Goal: Transaction & Acquisition: Book appointment/travel/reservation

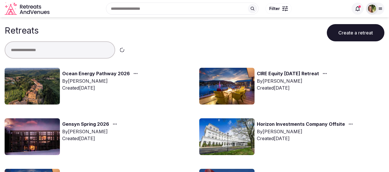
click at [48, 49] on input "text" at bounding box center [60, 49] width 110 height 17
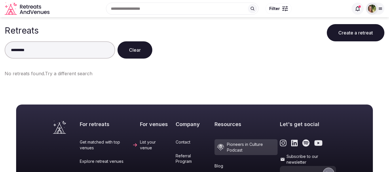
type input "*********"
click at [362, 29] on button "Create a retreat" at bounding box center [356, 32] width 58 height 17
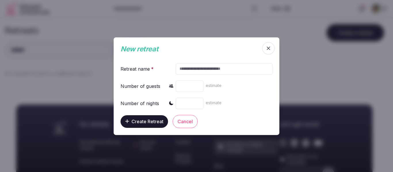
click at [201, 70] on input "text" at bounding box center [224, 69] width 97 height 12
type input "*"
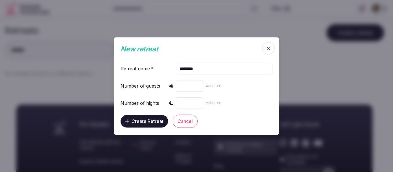
type input "*********"
click at [149, 124] on span "Create Retreat" at bounding box center [147, 122] width 32 height 6
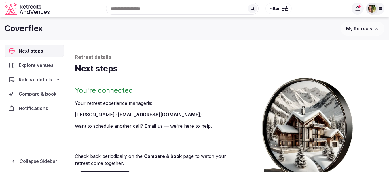
click at [41, 94] on span "Compare & book" at bounding box center [38, 94] width 38 height 7
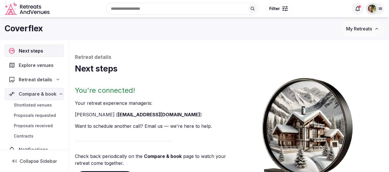
click at [34, 65] on span "Explore venues" at bounding box center [37, 65] width 37 height 7
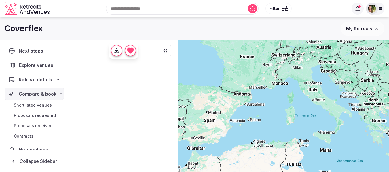
click at [38, 64] on span "Explore venues" at bounding box center [37, 65] width 36 height 7
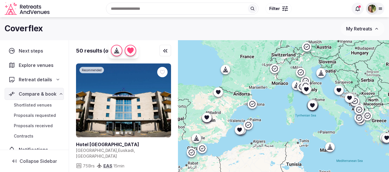
click at [284, 9] on div at bounding box center [283, 9] width 1 height 2
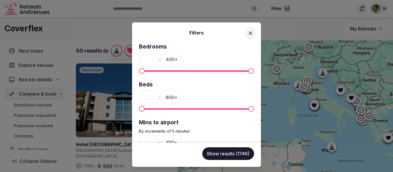
drag, startPoint x: 150, startPoint y: 60, endPoint x: 124, endPoint y: 64, distance: 26.4
click at [124, 64] on div "Filters Bedrooms * - 400 + Beds * - 800 + Mins to airport By increments of 5 mi…" at bounding box center [196, 86] width 393 height 172
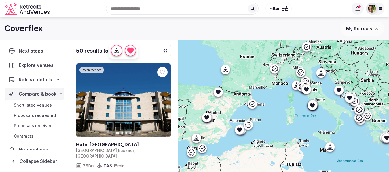
click at [285, 10] on div at bounding box center [285, 10] width 1 height 2
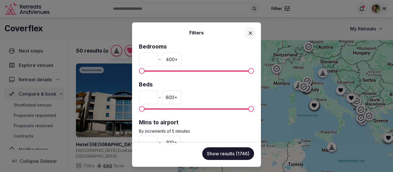
click at [251, 32] on icon at bounding box center [250, 33] width 6 height 6
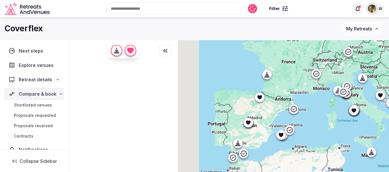
drag, startPoint x: 285, startPoint y: 111, endPoint x: 340, endPoint y: 115, distance: 55.4
click at [340, 115] on div at bounding box center [283, 116] width 211 height 152
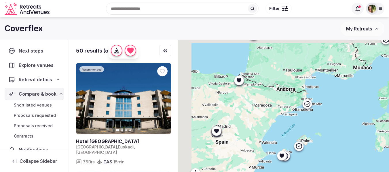
drag, startPoint x: 280, startPoint y: 102, endPoint x: 300, endPoint y: 117, distance: 24.4
click at [300, 117] on div at bounding box center [283, 116] width 211 height 152
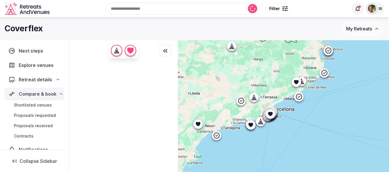
drag, startPoint x: 343, startPoint y: 130, endPoint x: 325, endPoint y: 131, distance: 18.7
click at [325, 131] on div at bounding box center [283, 116] width 211 height 152
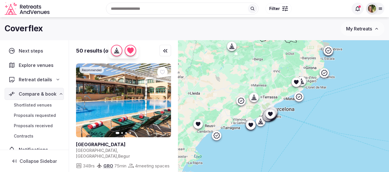
click at [284, 8] on div at bounding box center [283, 9] width 1 height 2
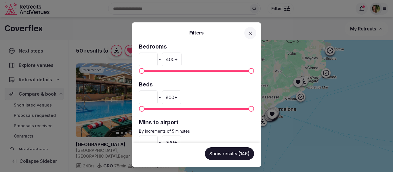
drag, startPoint x: 149, startPoint y: 58, endPoint x: 134, endPoint y: 59, distance: 14.7
click at [134, 59] on div "Bedrooms * - 400 + Beds * - 800 + Mins to airport By increments of 5 minutes * …" at bounding box center [196, 93] width 129 height 100
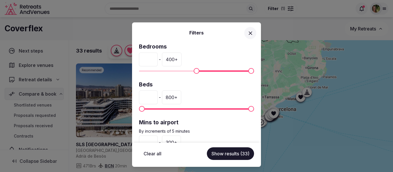
type input "***"
click at [217, 156] on button "Show results (33)" at bounding box center [230, 154] width 47 height 13
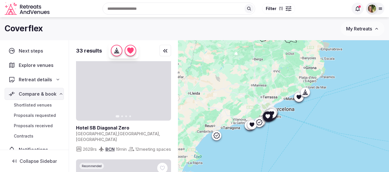
scroll to position [489, 0]
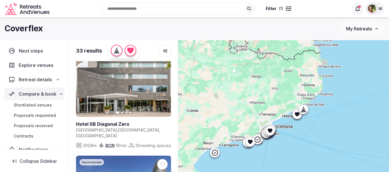
drag, startPoint x: 320, startPoint y: 129, endPoint x: 315, endPoint y: 119, distance: 11.0
click at [315, 119] on div at bounding box center [283, 116] width 211 height 152
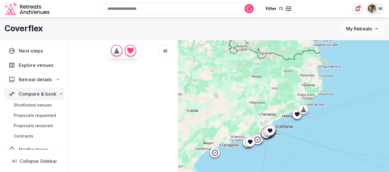
scroll to position [0, 0]
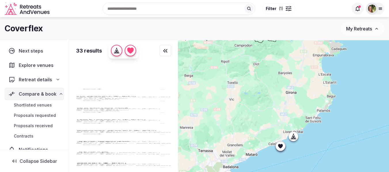
click at [329, 113] on div at bounding box center [283, 116] width 211 height 152
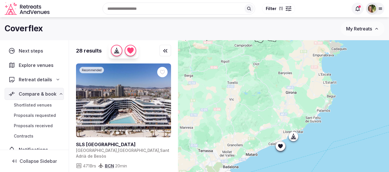
click at [374, 8] on img at bounding box center [372, 9] width 8 height 8
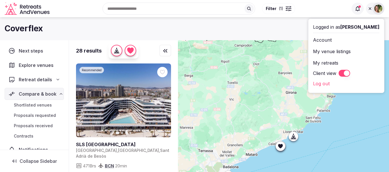
click at [141, 22] on div "Recent searches Cancún, Quintana Roo, Mexico 53011 Castellina in Chianti SI, It…" at bounding box center [194, 8] width 379 height 29
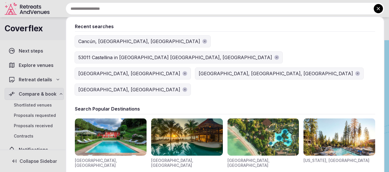
click at [204, 9] on input "text" at bounding box center [225, 9] width 318 height 12
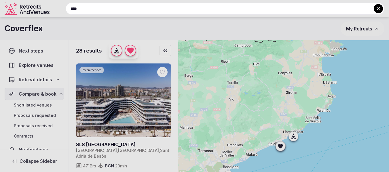
type input "****"
click at [374, 7] on button at bounding box center [377, 8] width 9 height 9
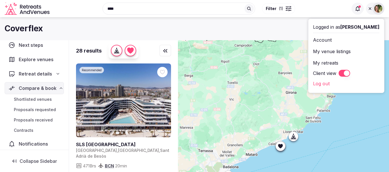
scroll to position [11, 0]
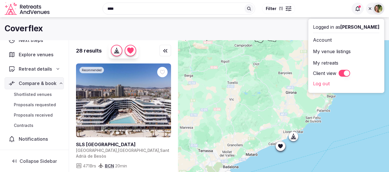
click at [33, 93] on span "Shortlisted venues" at bounding box center [33, 95] width 38 height 6
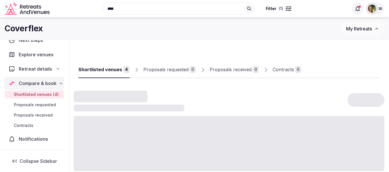
click at [33, 93] on span "Shortlisted venues (4)" at bounding box center [36, 95] width 45 height 6
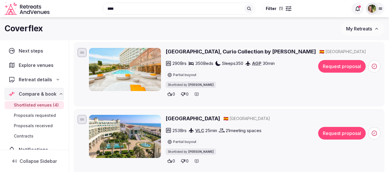
scroll to position [58, 0]
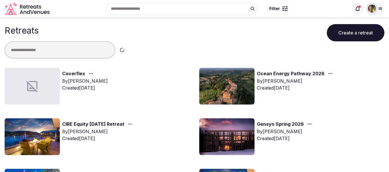
click at [53, 51] on input "text" at bounding box center [60, 49] width 110 height 17
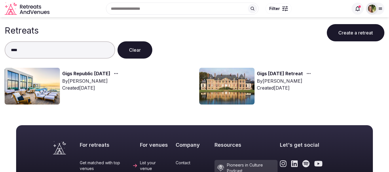
type input "****"
click at [300, 74] on link "Gigs May 2025 Retreat" at bounding box center [280, 73] width 46 height 7
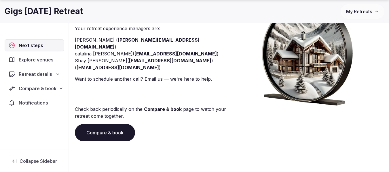
scroll to position [83, 0]
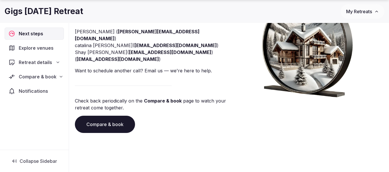
click at [25, 77] on span "Compare & book" at bounding box center [38, 76] width 38 height 7
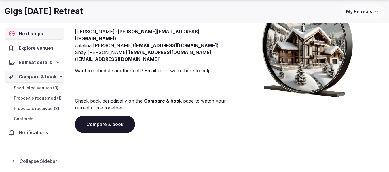
click at [35, 89] on span "Shortlisted venues (9)" at bounding box center [36, 88] width 45 height 6
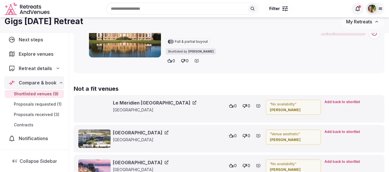
scroll to position [547, 0]
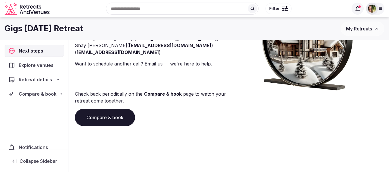
scroll to position [83, 0]
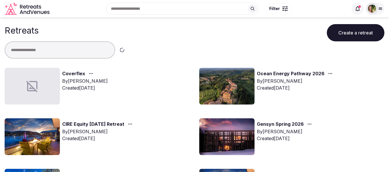
click at [43, 50] on input "text" at bounding box center [60, 49] width 110 height 17
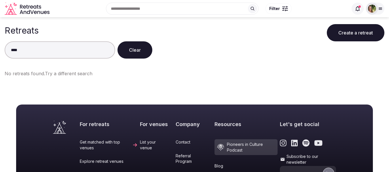
click at [17, 51] on input "****" at bounding box center [60, 49] width 110 height 17
type input "*****"
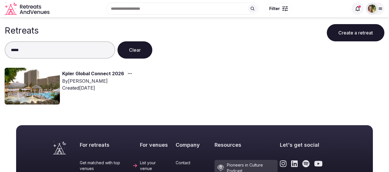
drag, startPoint x: 21, startPoint y: 52, endPoint x: -34, endPoint y: 58, distance: 55.9
click at [0, 58] on html "Recent searches Cancún, Quintana Roo, Mexico 53011 Castellina in Chianti SI, It…" at bounding box center [194, 86] width 389 height 172
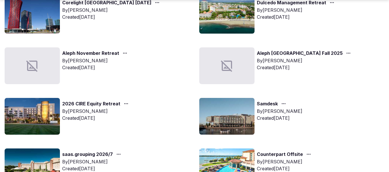
scroll to position [230, 0]
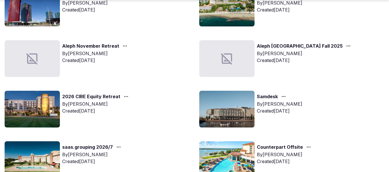
click at [98, 146] on link "saas.grouping 2026/7" at bounding box center [87, 147] width 51 height 7
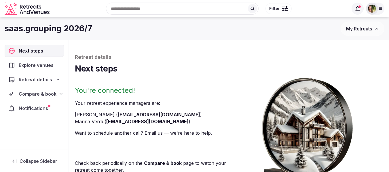
click at [35, 94] on span "Compare & book" at bounding box center [38, 94] width 38 height 7
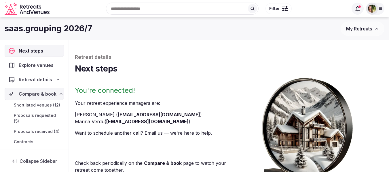
click at [37, 105] on span "Shortlisted venues (12)" at bounding box center [37, 105] width 46 height 6
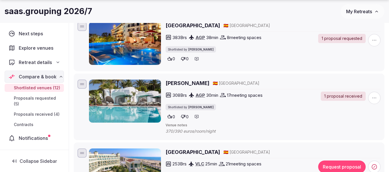
scroll to position [173, 0]
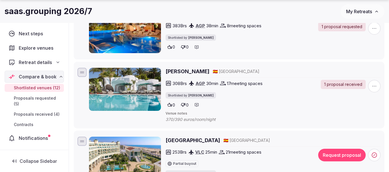
click at [201, 71] on h2 "Don Carlos Marbella" at bounding box center [187, 71] width 44 height 7
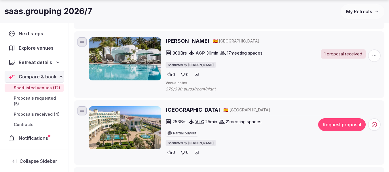
scroll to position [259, 0]
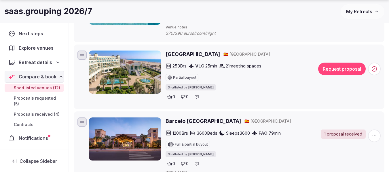
click at [220, 54] on h2 "Las Arenas Balneario Resort" at bounding box center [192, 54] width 54 height 7
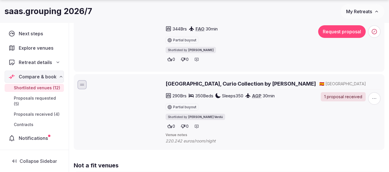
scroll to position [806, 0]
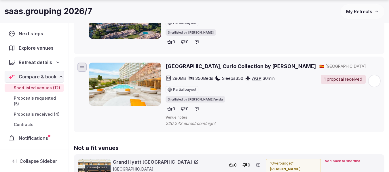
click at [243, 68] on h2 "Higueron Hotel Malaga, Curio Collection by Hilton" at bounding box center [240, 66] width 150 height 7
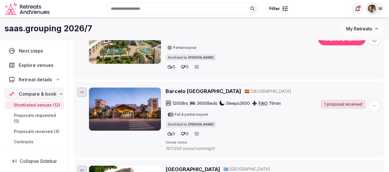
scroll to position [288, 0]
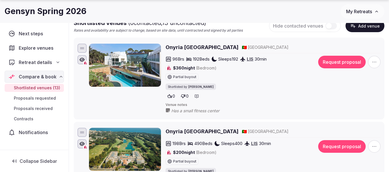
scroll to position [101, 0]
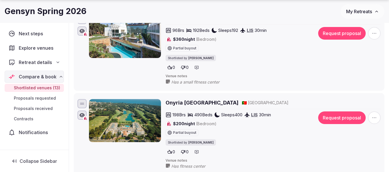
click at [209, 103] on h2 "Onyria [GEOGRAPHIC_DATA]" at bounding box center [201, 102] width 73 height 7
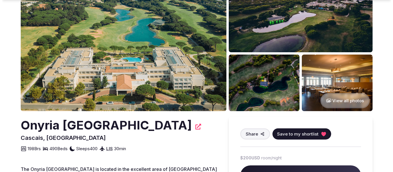
scroll to position [58, 0]
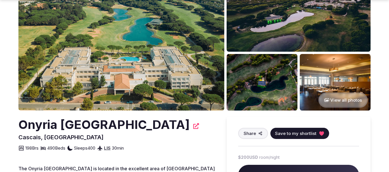
click at [320, 133] on icon at bounding box center [321, 133] width 5 height 4
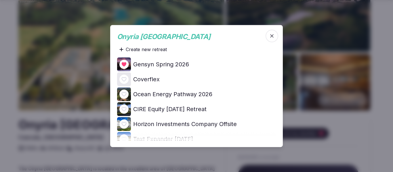
click at [121, 79] on div at bounding box center [123, 79] width 9 height 9
click at [0, 0] on icon at bounding box center [0, 0] width 0 height 0
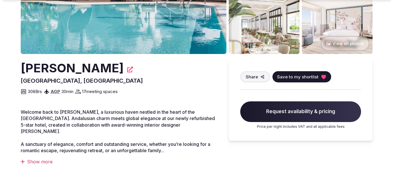
scroll to position [115, 0]
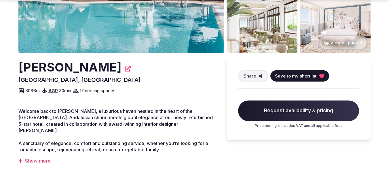
click at [299, 77] on span "Save to my shortlist" at bounding box center [295, 76] width 41 height 6
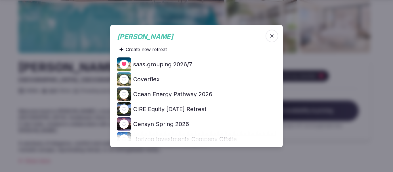
click at [0, 0] on icon at bounding box center [0, 0] width 0 height 0
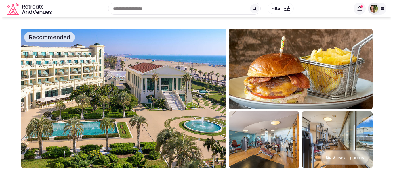
scroll to position [86, 0]
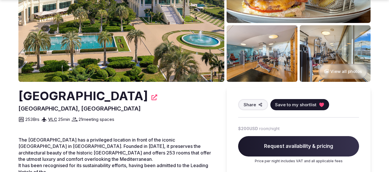
click at [304, 106] on span "Save to my shortlist" at bounding box center [295, 105] width 41 height 6
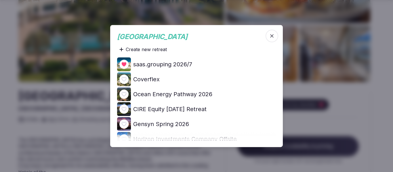
click at [0, 0] on icon at bounding box center [0, 0] width 0 height 0
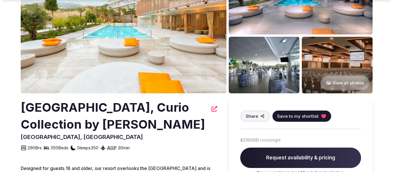
scroll to position [86, 0]
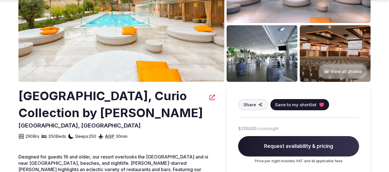
click at [290, 104] on span "Save to my shortlist" at bounding box center [295, 105] width 41 height 6
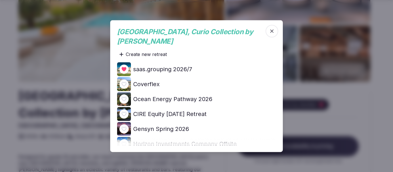
click at [120, 85] on div at bounding box center [123, 84] width 9 height 9
click at [0, 0] on icon at bounding box center [0, 0] width 0 height 0
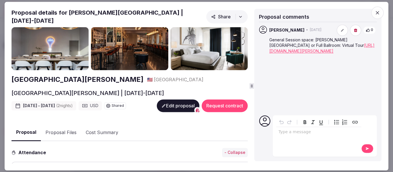
scroll to position [36, 0]
